Goal: Check status: Check status

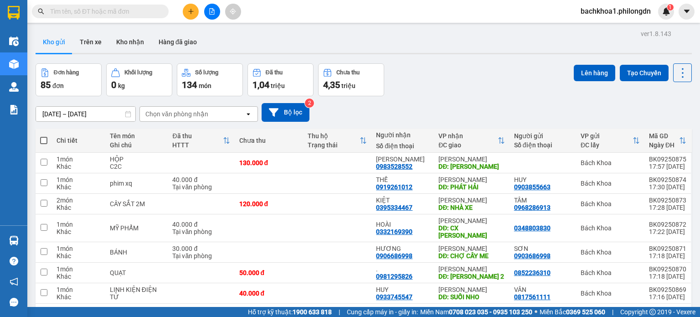
click at [123, 12] on input "text" at bounding box center [104, 11] width 108 height 10
paste input "750192008129"
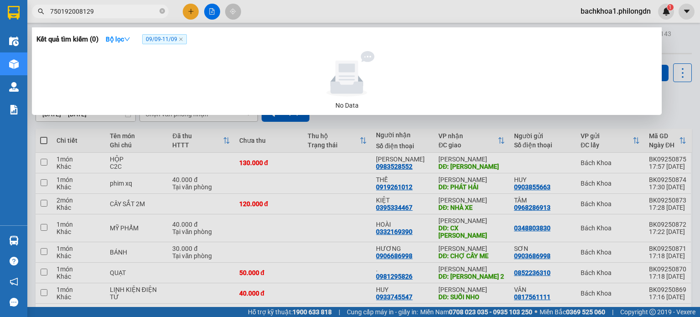
click at [129, 11] on input "750192008129" at bounding box center [104, 11] width 108 height 10
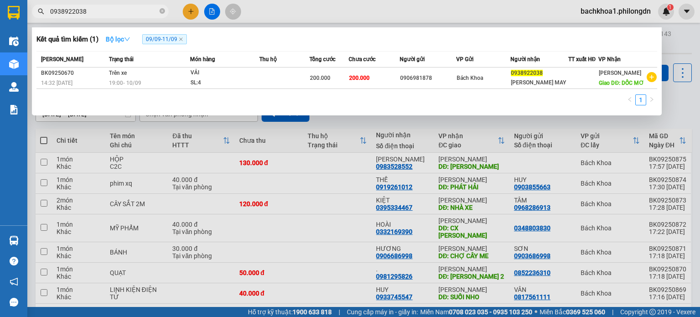
type input "0938922038"
click at [123, 38] on strong "Bộ lọc" at bounding box center [118, 39] width 25 height 7
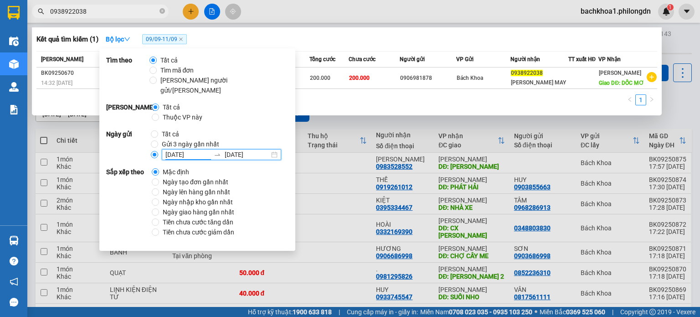
click at [173, 150] on input "[DATE]" at bounding box center [187, 155] width 45 height 10
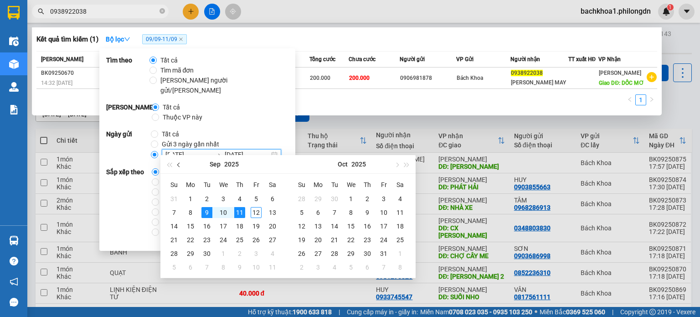
click at [180, 165] on span "button" at bounding box center [179, 164] width 5 height 5
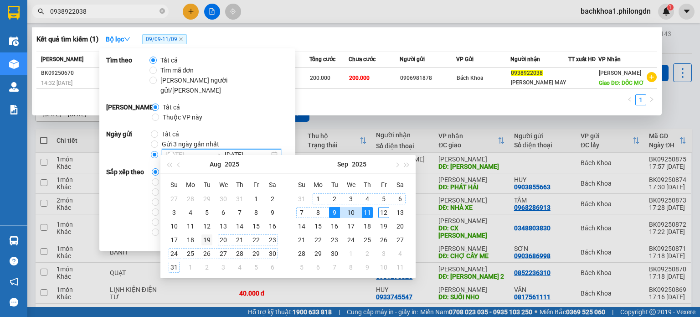
type input "[DATE]"
click at [204, 239] on div "19" at bounding box center [206, 239] width 11 height 11
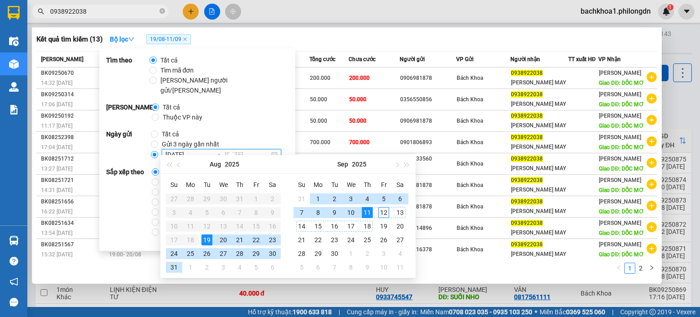
type input "[DATE]"
click at [382, 211] on div "12" at bounding box center [383, 212] width 11 height 11
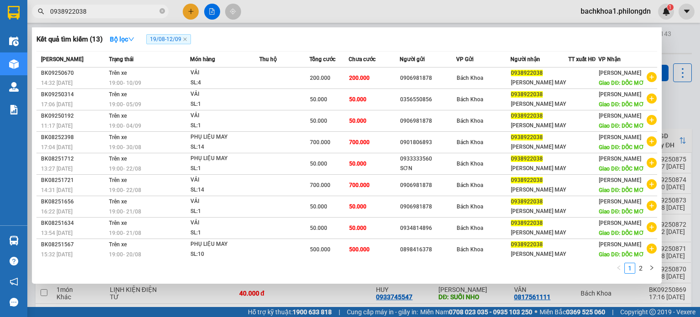
click at [390, 38] on div "Kết quả [PERSON_NAME] ( 13 ) Bộ lọc 19/08 - 12/09" at bounding box center [346, 39] width 621 height 15
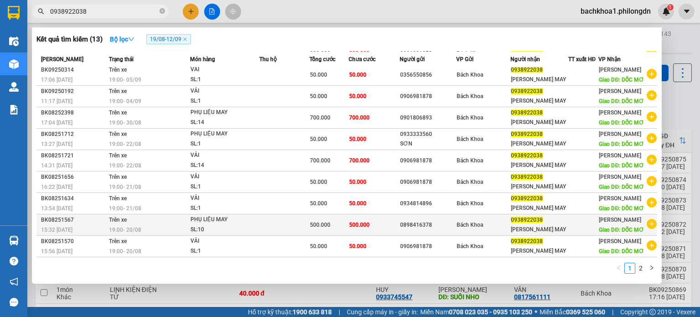
scroll to position [121, 0]
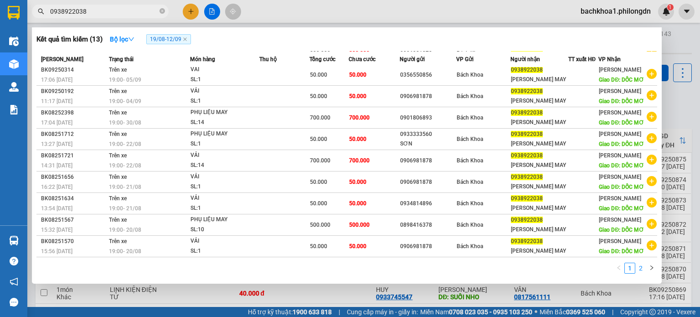
click at [644, 263] on link "2" at bounding box center [641, 268] width 10 height 10
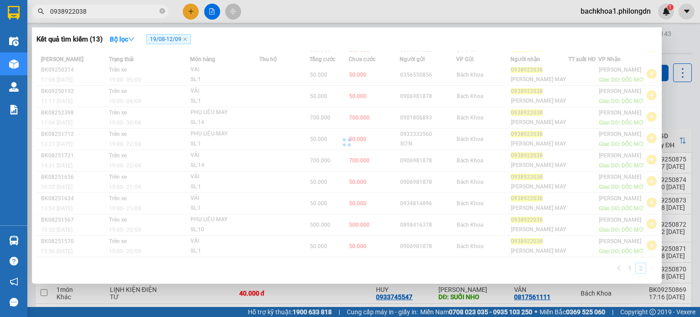
scroll to position [0, 0]
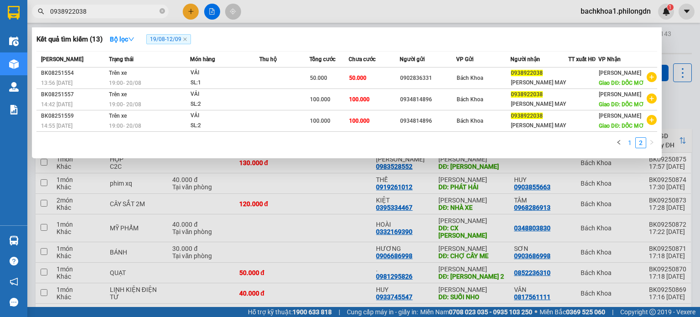
click at [628, 148] on link "1" at bounding box center [630, 143] width 10 height 10
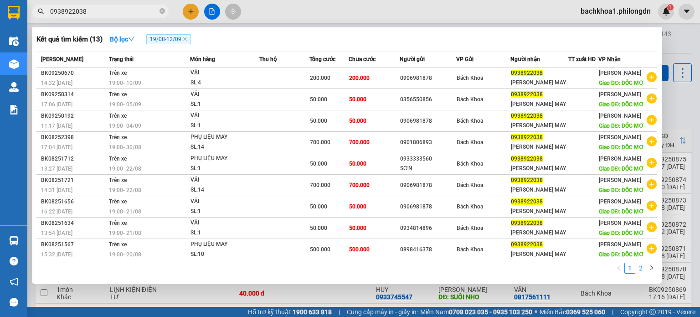
click at [645, 269] on link "2" at bounding box center [641, 268] width 10 height 10
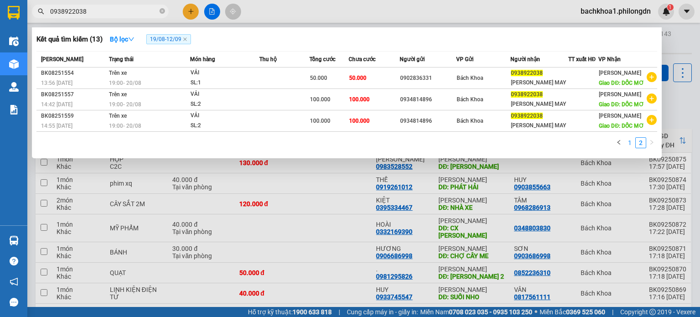
click at [625, 148] on link "1" at bounding box center [630, 143] width 10 height 10
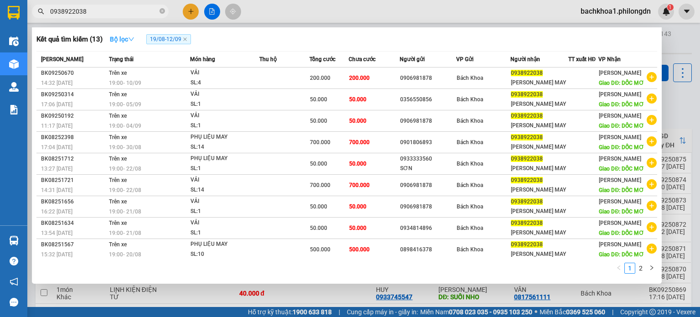
click at [126, 42] on strong "Bộ lọc" at bounding box center [122, 39] width 25 height 7
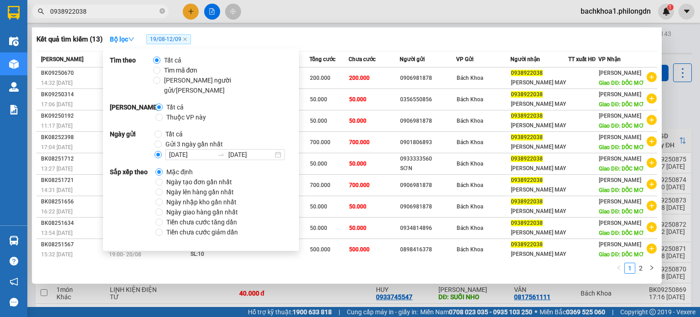
click at [431, 38] on div "Kết quả [PERSON_NAME] ( 13 ) Bộ lọc 19/08 - 12/09" at bounding box center [346, 39] width 621 height 15
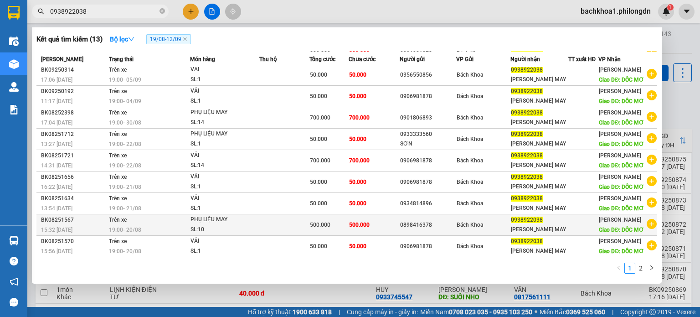
scroll to position [121, 0]
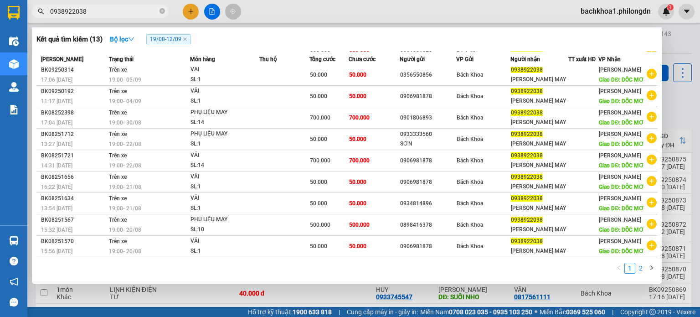
click at [643, 271] on link "2" at bounding box center [641, 268] width 10 height 10
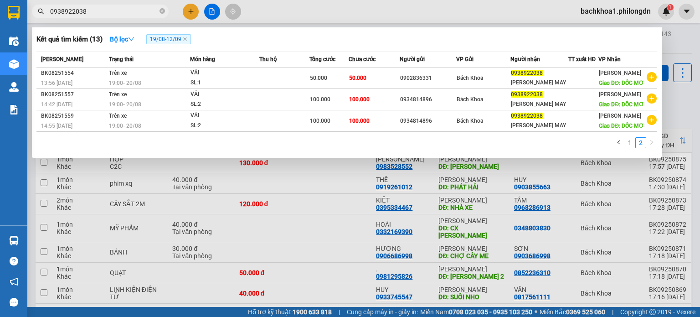
scroll to position [0, 0]
